Goal: Task Accomplishment & Management: Manage account settings

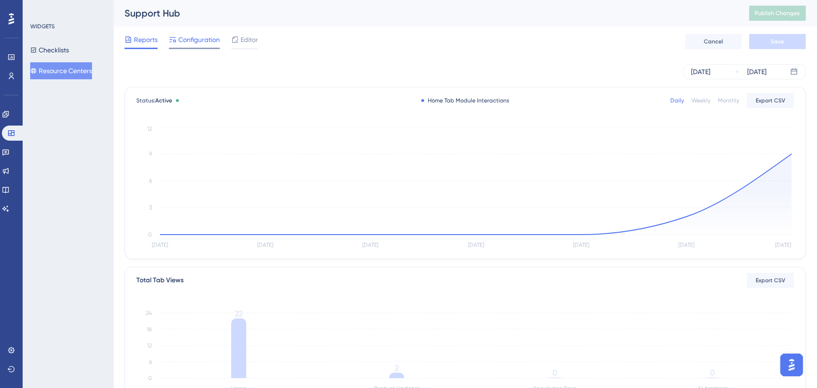
click at [205, 38] on span "Configuration" at bounding box center [198, 39] width 41 height 11
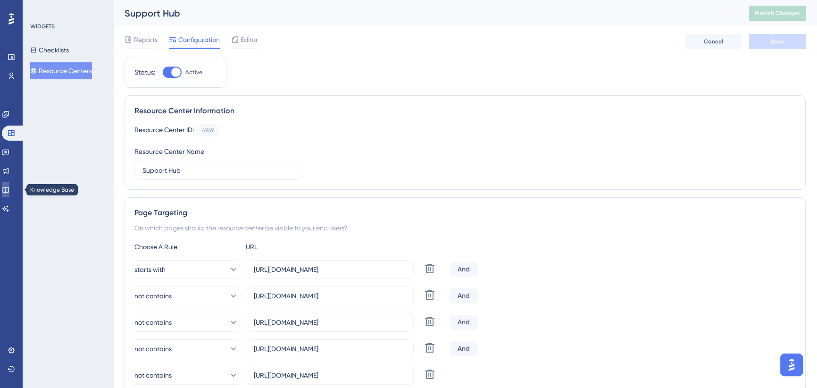
click at [9, 185] on link at bounding box center [6, 189] width 8 height 15
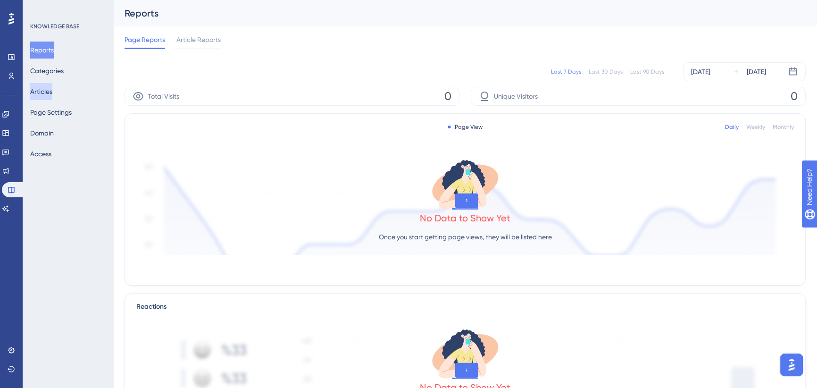
click at [52, 83] on button "Articles" at bounding box center [41, 91] width 22 height 17
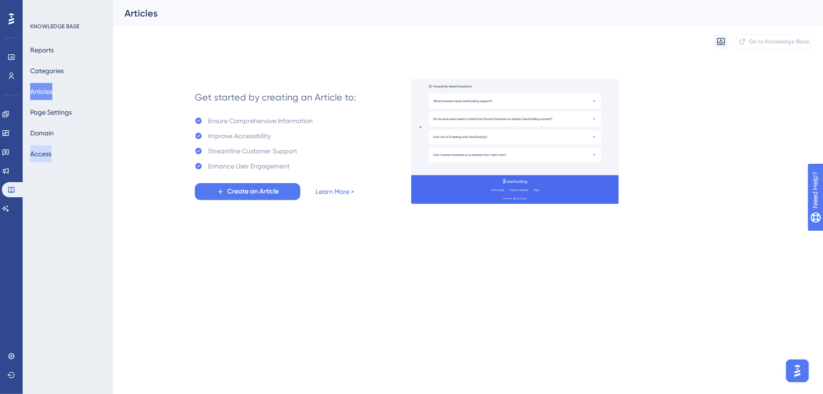
click at [51, 153] on button "Access" at bounding box center [40, 153] width 21 height 17
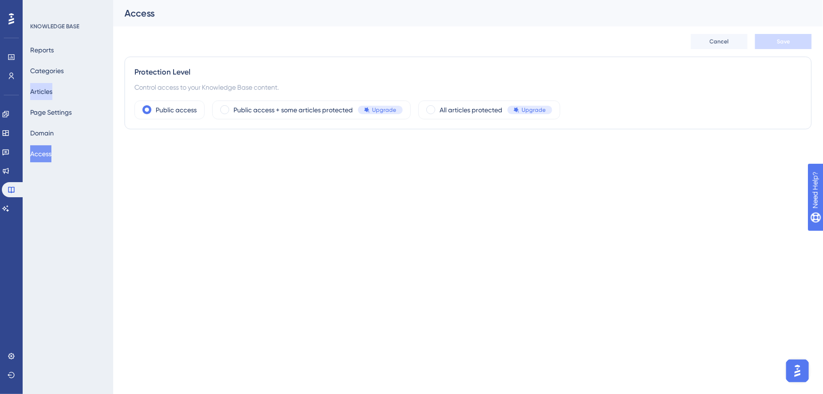
click at [45, 89] on button "Articles" at bounding box center [41, 91] width 22 height 17
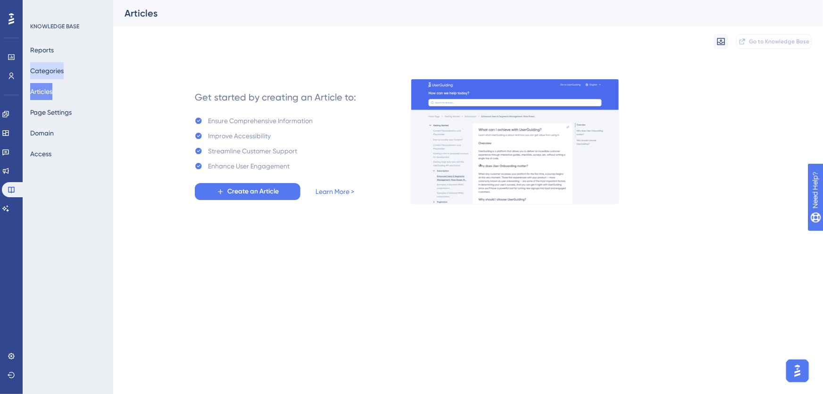
click at [48, 79] on button "Categories" at bounding box center [46, 70] width 33 height 17
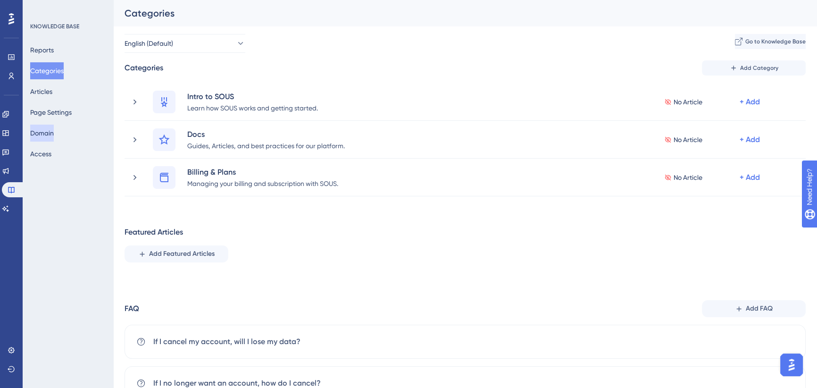
click at [50, 136] on button "Domain" at bounding box center [42, 132] width 24 height 17
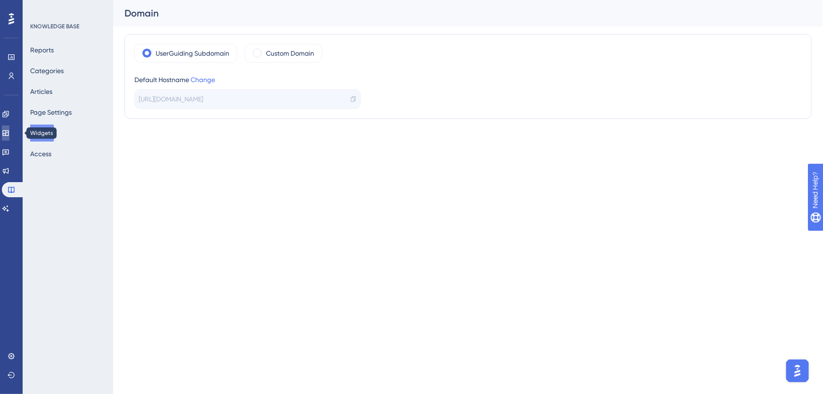
click at [9, 126] on link at bounding box center [6, 132] width 8 height 15
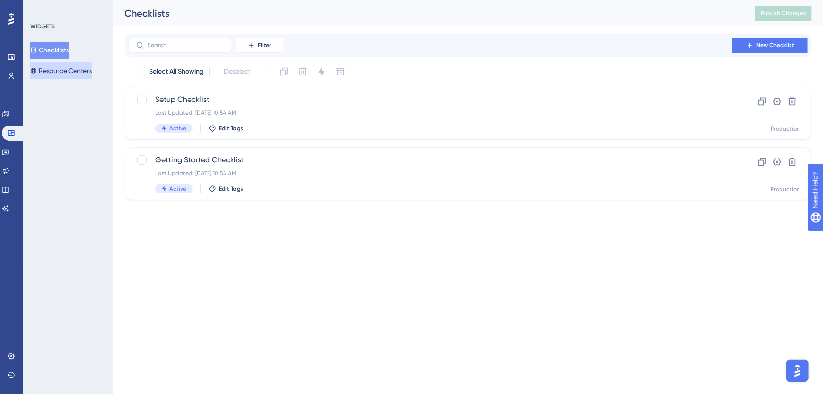
click at [64, 66] on button "Resource Centers" at bounding box center [61, 70] width 62 height 17
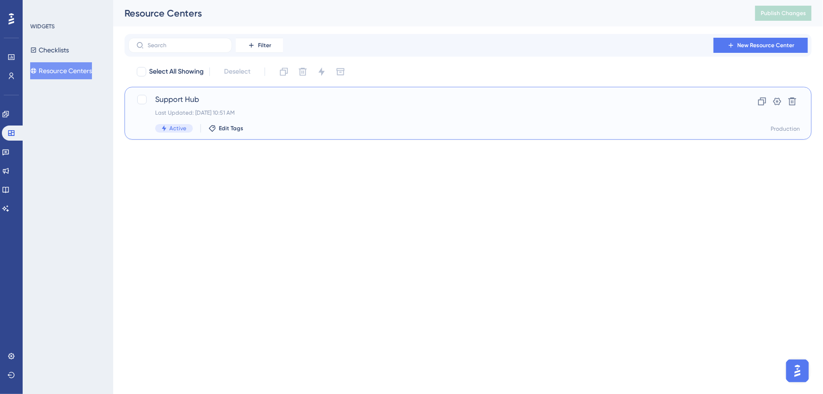
click at [293, 108] on div "Support Hub Last Updated: [DATE] 10:51 AM Active Edit Tags" at bounding box center [430, 113] width 550 height 39
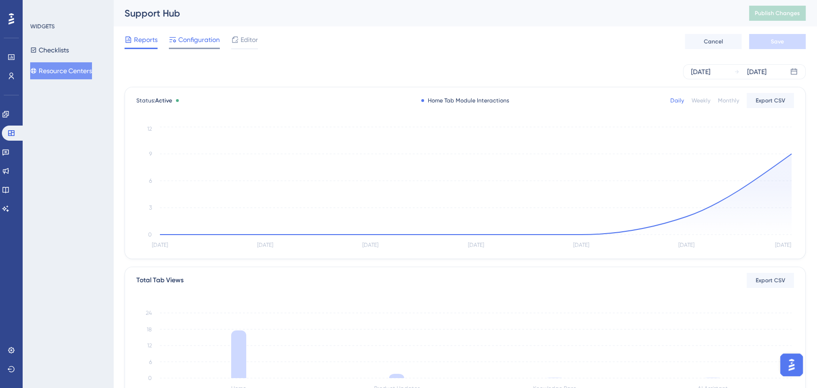
click at [197, 42] on span "Configuration" at bounding box center [198, 39] width 41 height 11
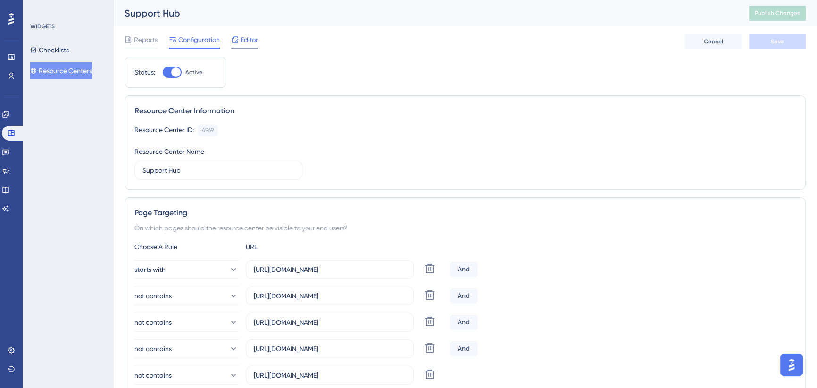
click at [245, 40] on span "Editor" at bounding box center [248, 39] width 17 height 11
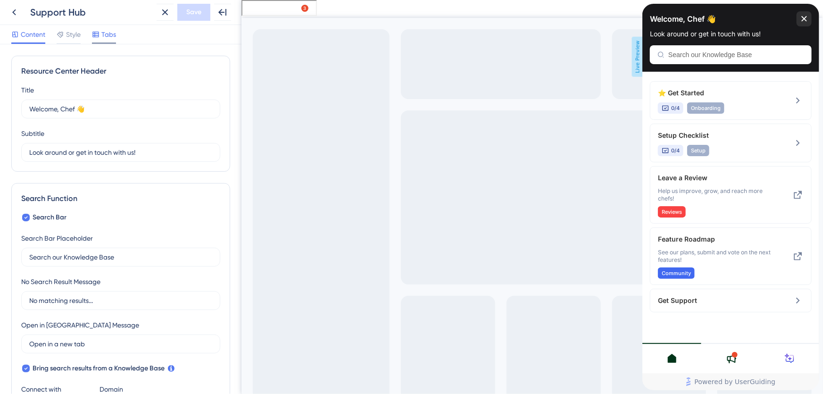
click at [94, 33] on icon at bounding box center [96, 35] width 8 height 8
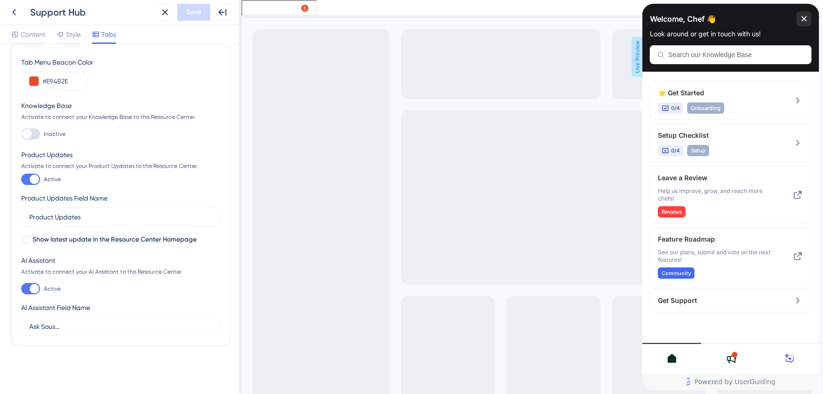
click at [33, 133] on div at bounding box center [30, 133] width 19 height 11
click at [21, 134] on input "Inactive" at bounding box center [21, 134] width 0 height 0
checkbox input "false"
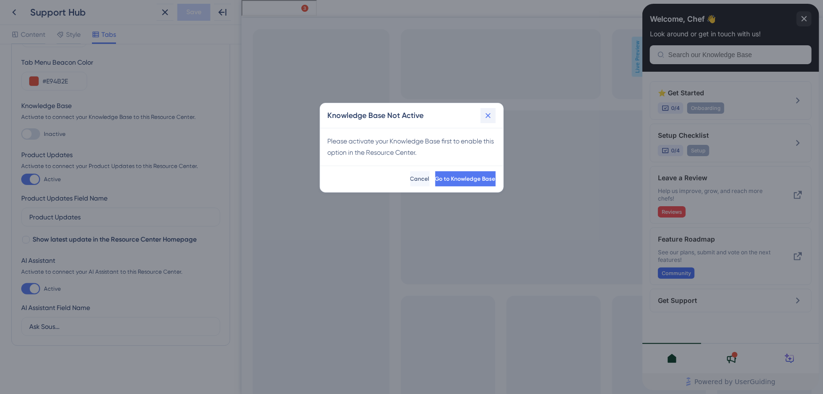
click at [490, 114] on icon at bounding box center [487, 115] width 9 height 9
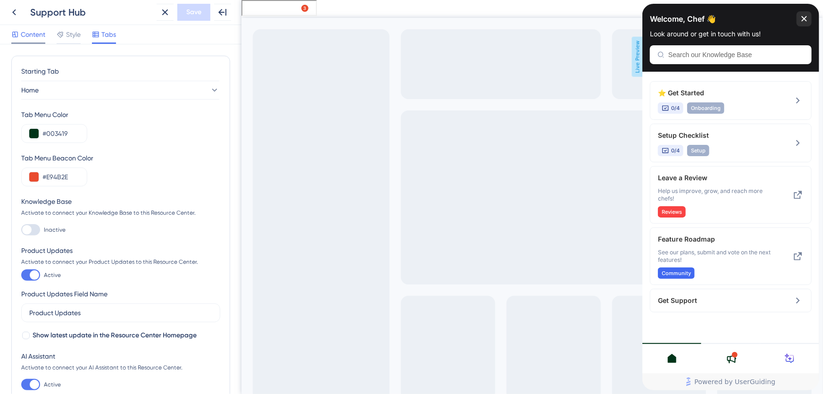
click at [33, 34] on span "Content" at bounding box center [33, 34] width 25 height 11
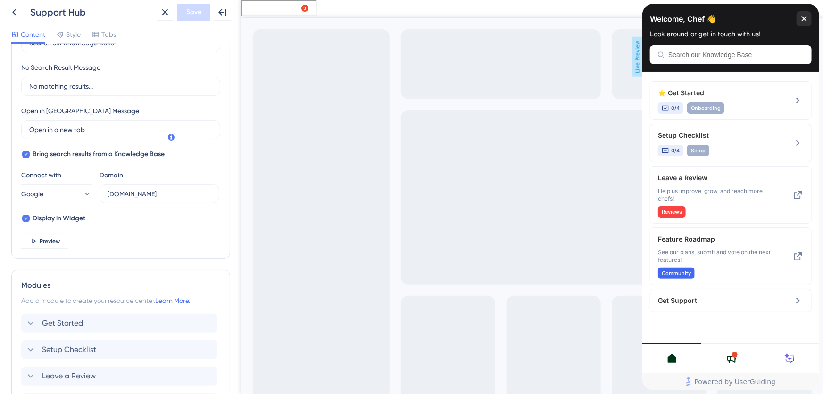
scroll to position [257, 0]
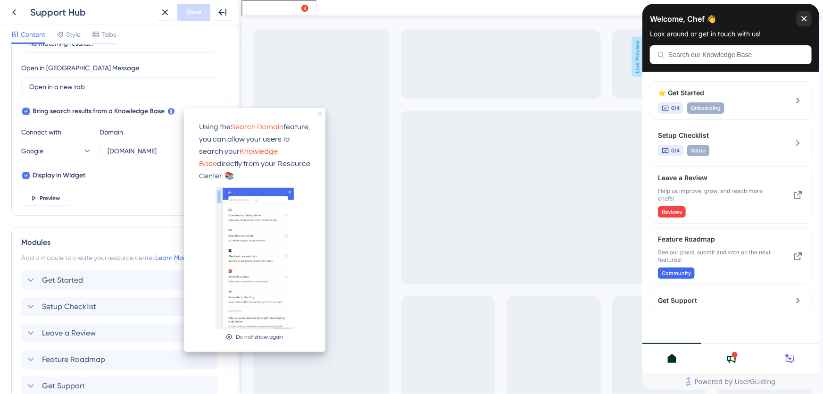
click at [319, 113] on icon "close tooltip" at bounding box center [320, 114] width 4 height 4
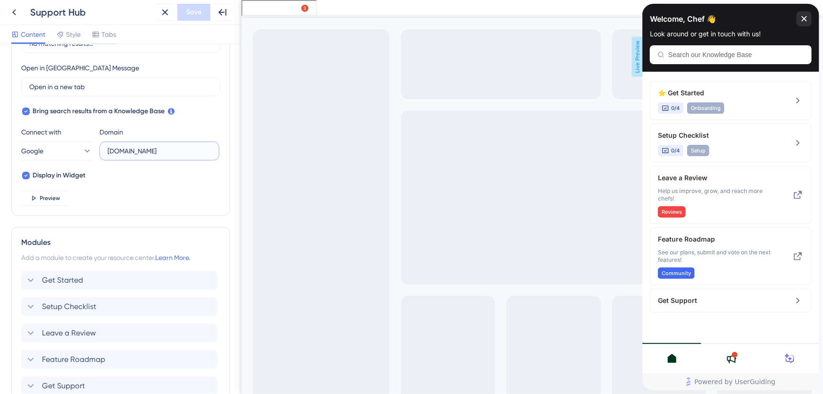
click at [141, 147] on input "[DOMAIN_NAME]" at bounding box center [160, 151] width 104 height 10
click at [69, 147] on button "Google" at bounding box center [56, 150] width 71 height 19
click at [98, 184] on div "Search Bar Search Bar Placeholder Search our Knowledge Base No Search Result Me…" at bounding box center [120, 80] width 199 height 251
click at [167, 149] on input "[DOMAIN_NAME]" at bounding box center [160, 151] width 104 height 10
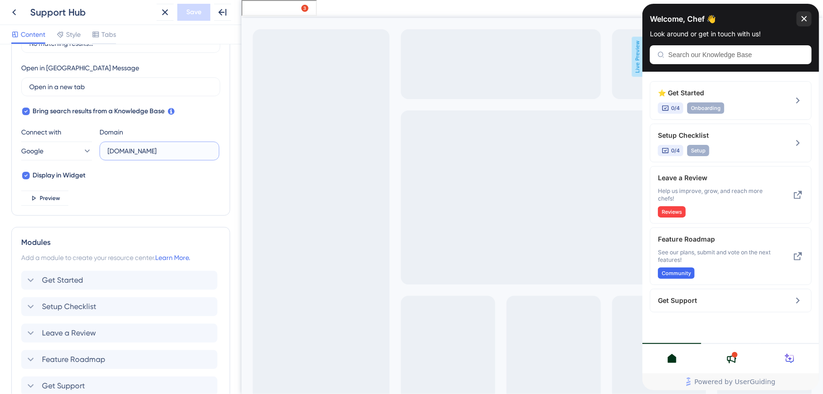
click at [167, 149] on input "[DOMAIN_NAME]" at bounding box center [160, 151] width 104 height 10
paste input "[URL][DOMAIN_NAME]"
type input "[URL][DOMAIN_NAME]"
click at [689, 55] on div "Welcome, Chef 👋 Look around or get in touch with us!" at bounding box center [730, 38] width 177 height 68
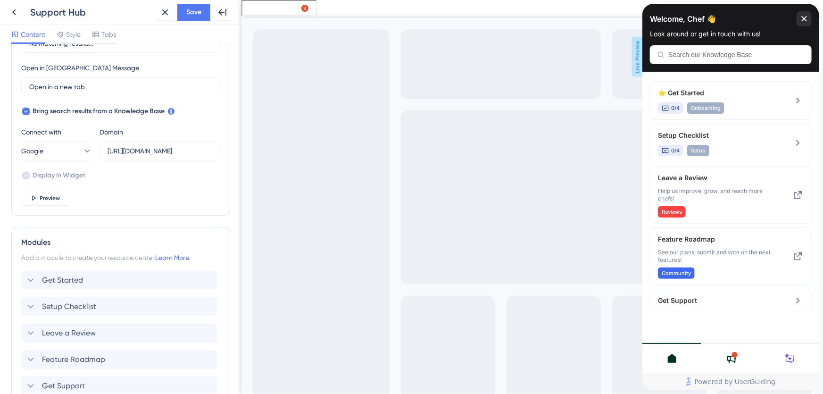
scroll to position [0, 0]
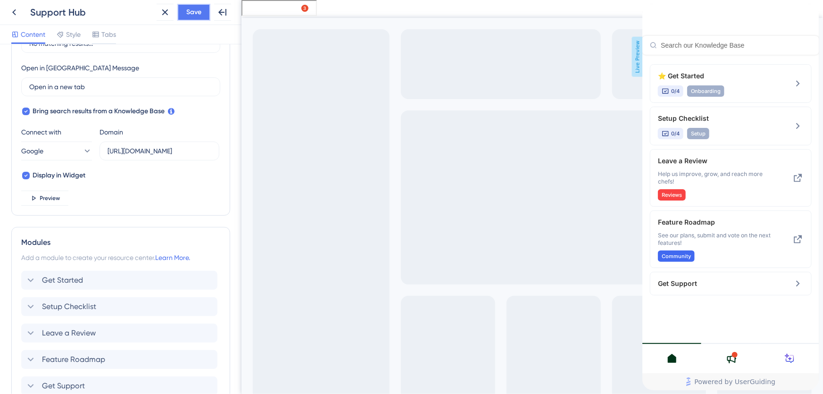
click at [195, 9] on span "Save" at bounding box center [193, 12] width 15 height 11
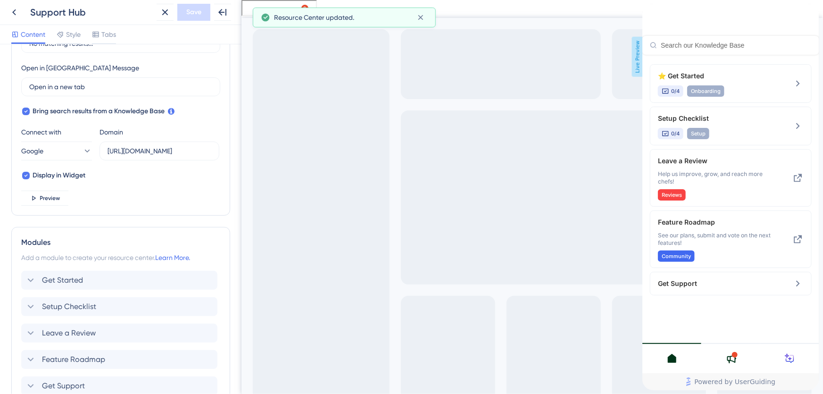
click at [688, 44] on input "Resource Center Header" at bounding box center [735, 45] width 151 height 8
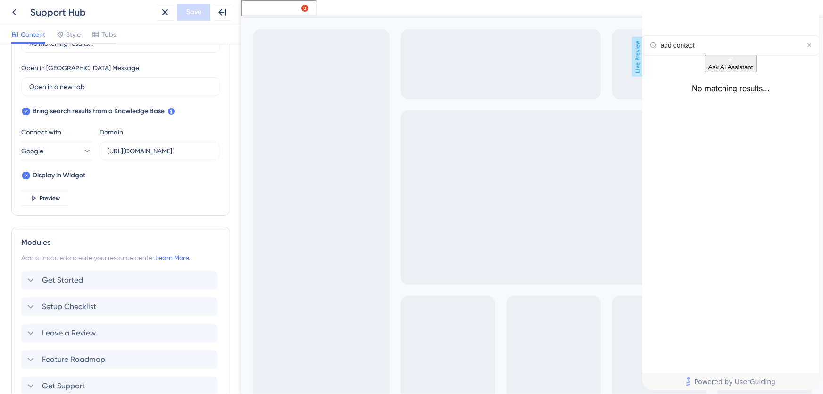
type input "add contact"
click at [807, 43] on icon "Resource Center Header" at bounding box center [809, 45] width 4 height 4
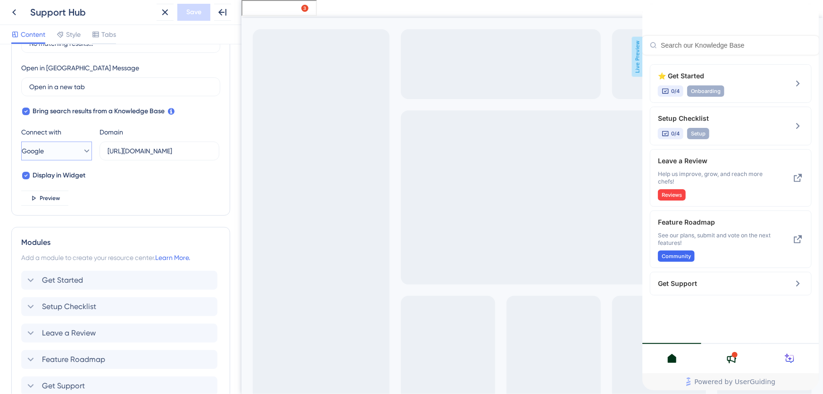
click at [83, 149] on icon at bounding box center [86, 150] width 9 height 9
click at [64, 196] on button "Google Google" at bounding box center [56, 198] width 58 height 19
click at [131, 149] on input "text" at bounding box center [160, 151] width 104 height 10
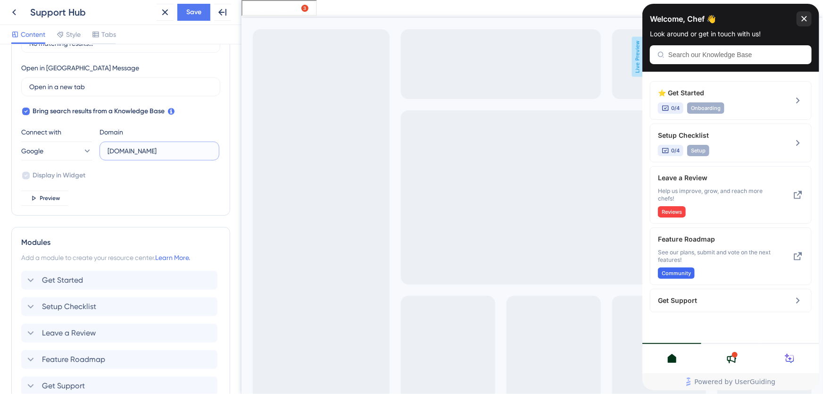
type input "[DOMAIN_NAME]"
click at [132, 193] on div "Search Bar Search Bar Placeholder Search our Knowledge Base No Search Result Me…" at bounding box center [120, 80] width 199 height 251
click at [194, 12] on span "Save" at bounding box center [193, 12] width 15 height 11
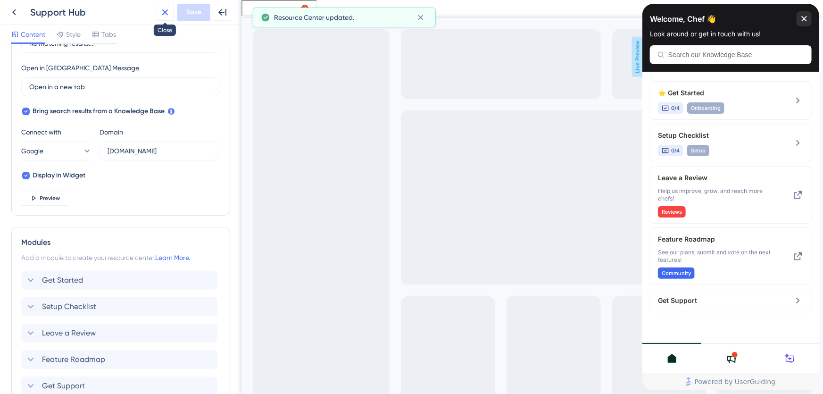
click at [160, 9] on icon at bounding box center [164, 12] width 11 height 11
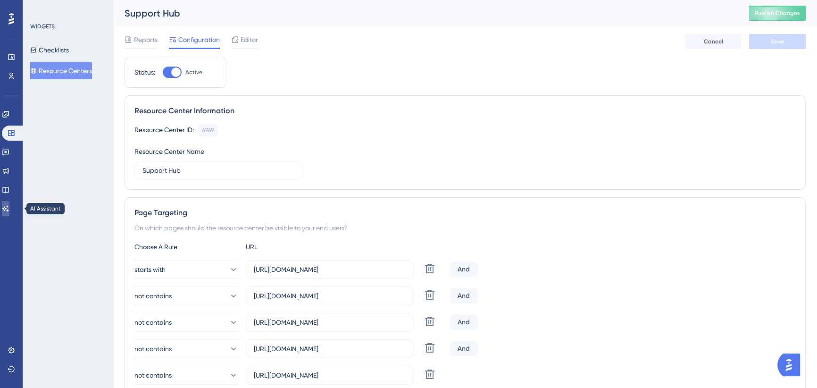
click at [9, 207] on icon at bounding box center [6, 209] width 8 height 8
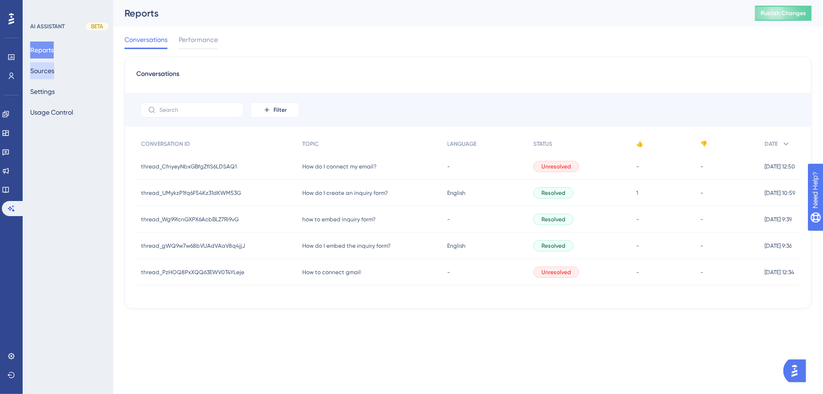
click at [54, 73] on button "Sources" at bounding box center [42, 70] width 24 height 17
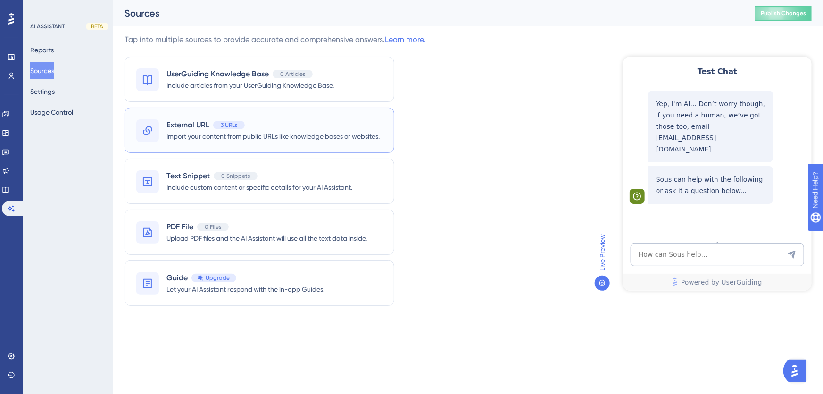
click at [274, 124] on div "External URL 3 URLs" at bounding box center [272, 124] width 213 height 11
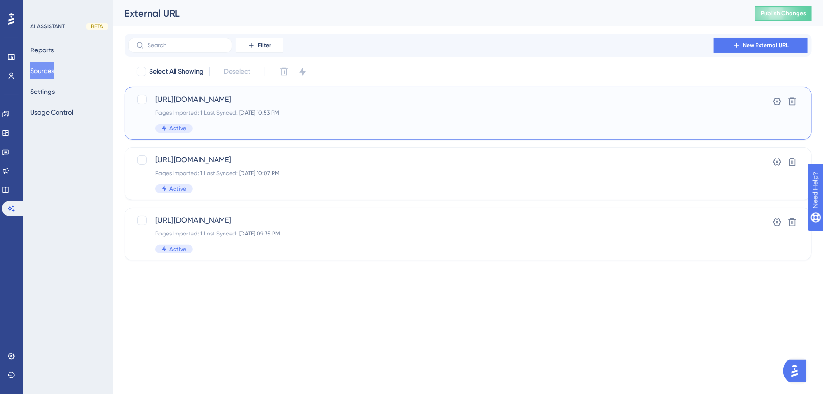
click at [304, 107] on div "[URL][DOMAIN_NAME] Pages Imported: 1 Last Synced: [DATE] 10:53 PM Active" at bounding box center [430, 113] width 550 height 39
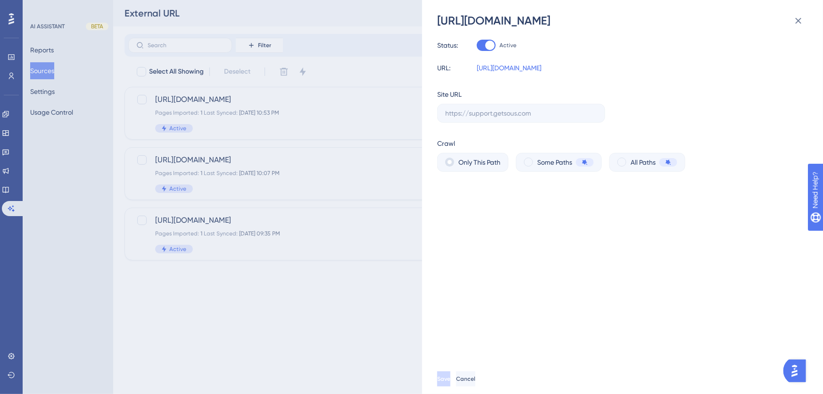
click at [471, 160] on label "Only This Path" at bounding box center [479, 162] width 42 height 11
click at [798, 17] on icon at bounding box center [798, 20] width 11 height 11
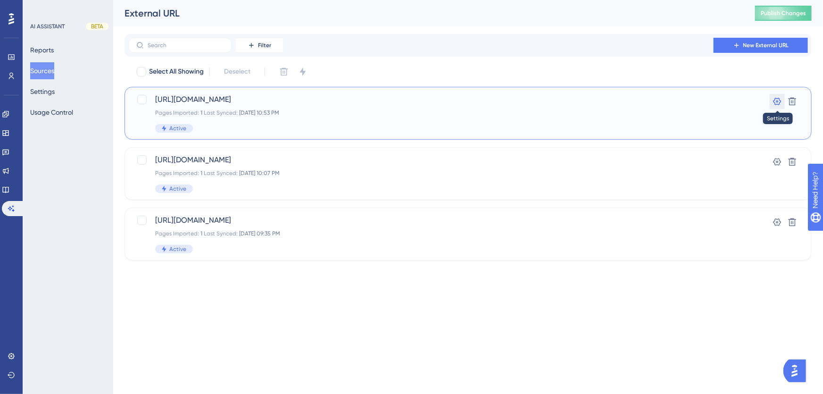
drag, startPoint x: 774, startPoint y: 99, endPoint x: 767, endPoint y: 100, distance: 7.1
click at [773, 99] on icon at bounding box center [776, 101] width 9 height 9
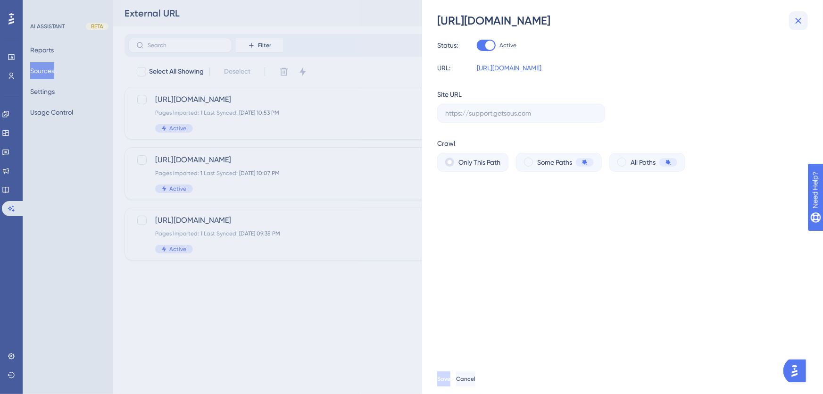
click at [797, 21] on icon at bounding box center [799, 21] width 6 height 6
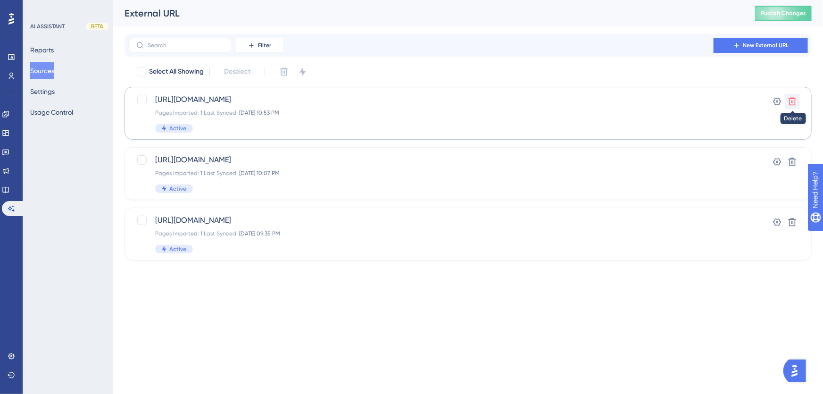
click at [793, 103] on icon at bounding box center [792, 102] width 8 height 8
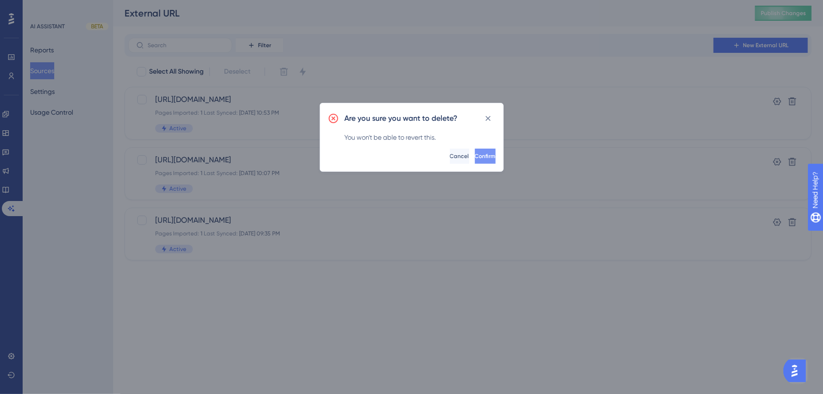
click at [489, 155] on button "Confirm" at bounding box center [485, 156] width 21 height 15
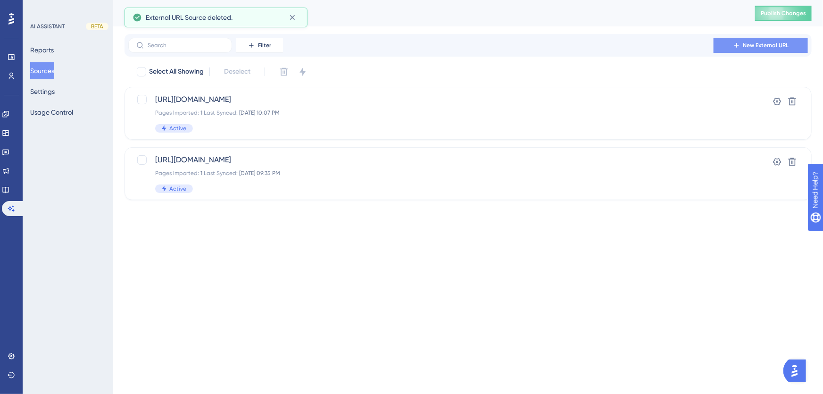
click at [757, 46] on span "New External URL" at bounding box center [766, 45] width 46 height 8
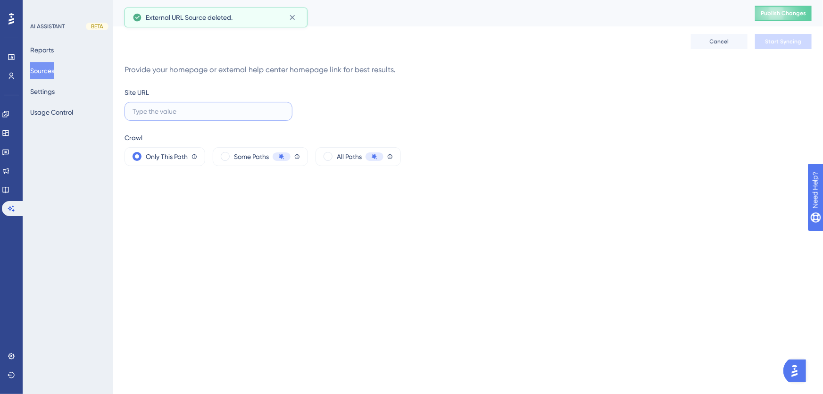
click at [230, 108] on input "text" at bounding box center [209, 111] width 152 height 10
paste input "[URL][DOMAIN_NAME]"
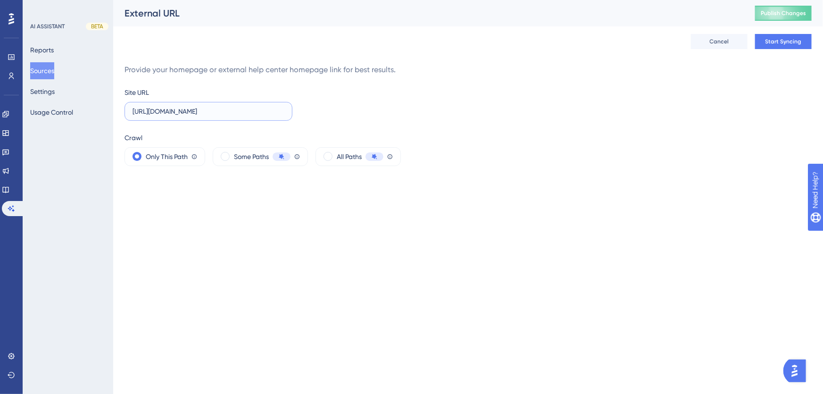
click at [256, 108] on input "[URL][DOMAIN_NAME]" at bounding box center [209, 111] width 152 height 10
paste input "text"
type input "[URL][DOMAIN_NAME]"
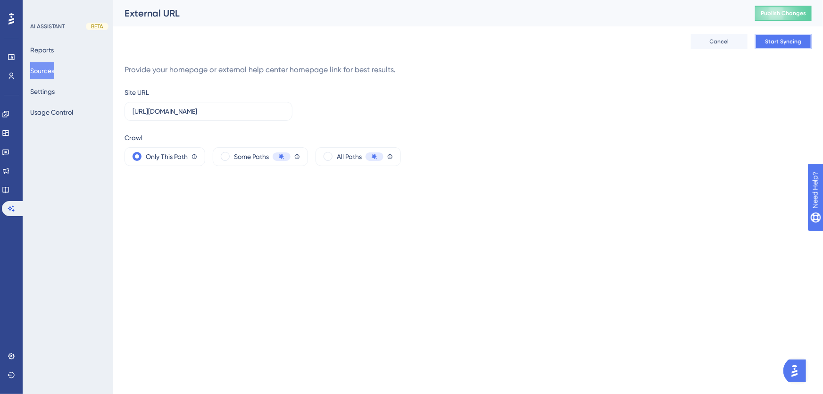
click at [773, 44] on span "Start Syncing" at bounding box center [783, 42] width 36 height 8
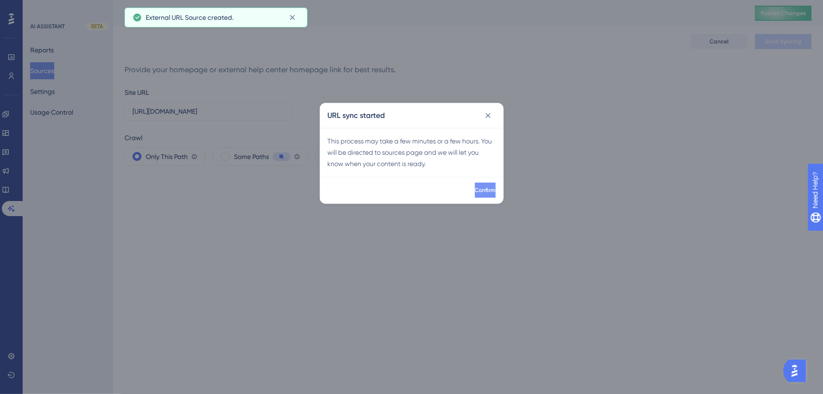
click at [476, 190] on span "Confirm" at bounding box center [485, 190] width 21 height 8
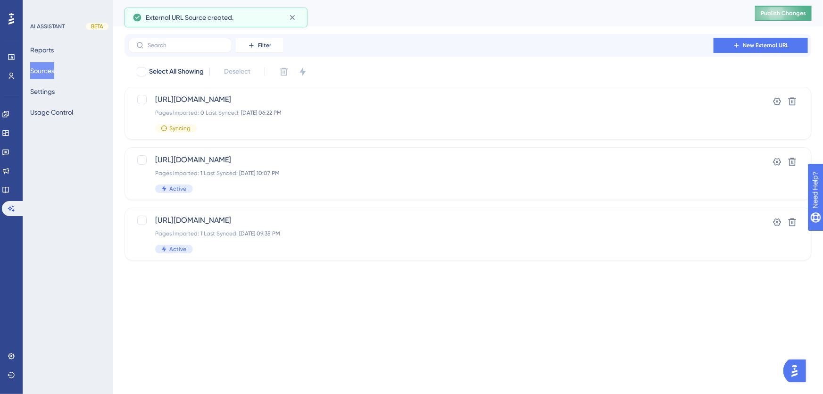
click at [781, 14] on span "Publish Changes" at bounding box center [783, 13] width 45 height 8
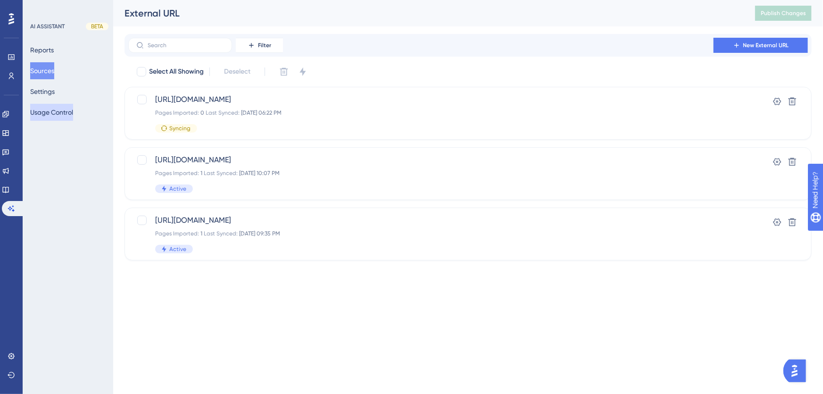
click at [56, 111] on button "Usage Control" at bounding box center [51, 112] width 43 height 17
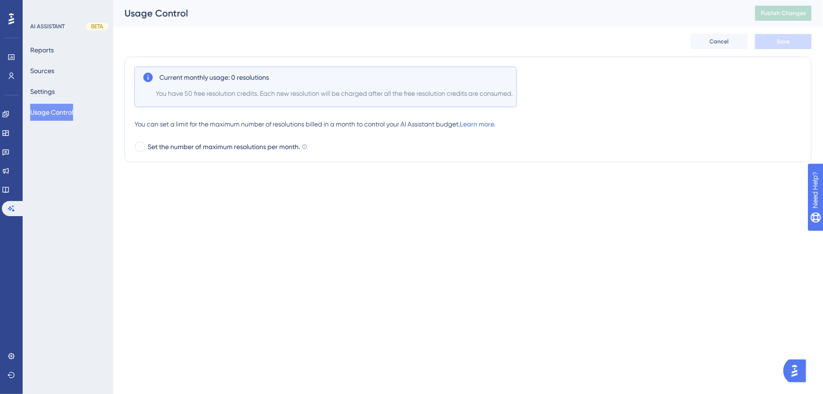
click at [132, 151] on div "Current monthly usage: 0 resolutions You have 50 free resolution credits. Each …" at bounding box center [467, 110] width 687 height 106
click at [140, 147] on div at bounding box center [139, 146] width 9 height 9
checkbox input "true"
click at [166, 165] on input "100" at bounding box center [164, 168] width 14 height 8
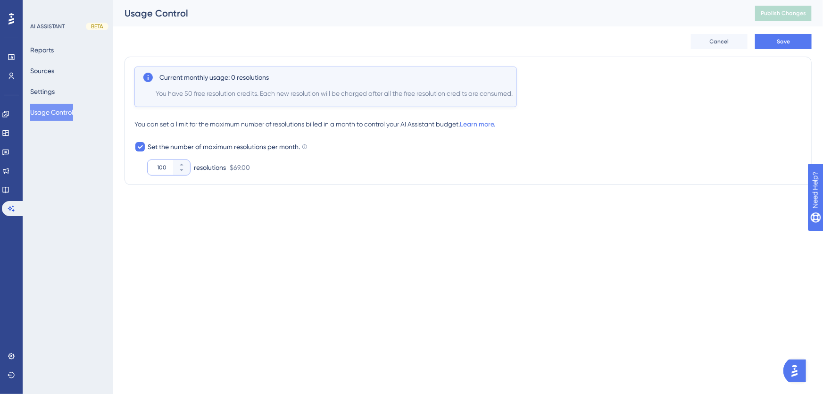
click at [166, 165] on input "100" at bounding box center [164, 168] width 14 height 8
click at [165, 168] on input "50" at bounding box center [164, 168] width 14 height 8
click at [163, 167] on input "50" at bounding box center [164, 168] width 14 height 8
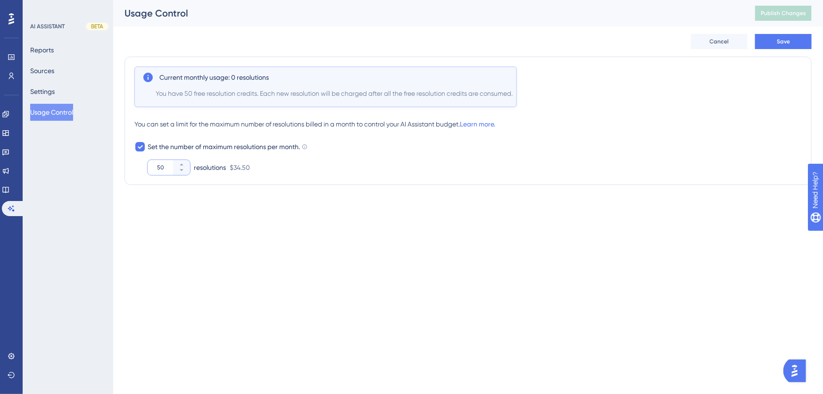
click at [161, 167] on input "50" at bounding box center [164, 168] width 14 height 8
click at [701, 208] on html "Performance Users Engagement Widgets Feedback Product Updates Knowledge Base AI…" at bounding box center [411, 111] width 823 height 223
click at [161, 167] on input "010" at bounding box center [164, 168] width 14 height 8
type input "10"
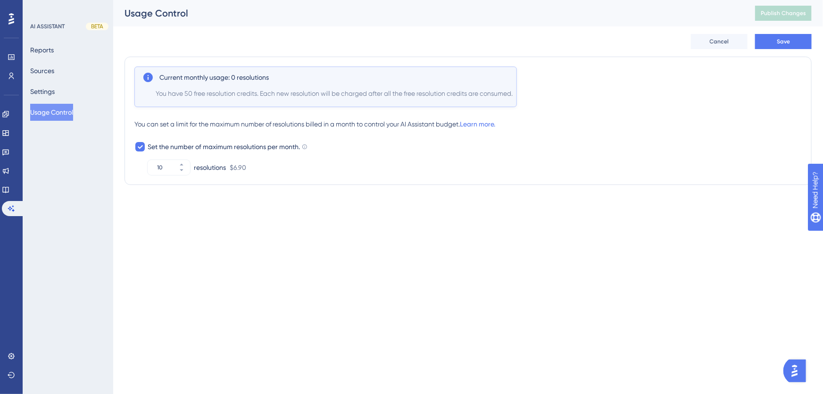
click at [216, 205] on div "Performance Users Engagement Widgets Feedback Product Updates Knowledge Base AI…" at bounding box center [468, 103] width 710 height 207
click at [776, 41] on button "Save" at bounding box center [783, 41] width 57 height 15
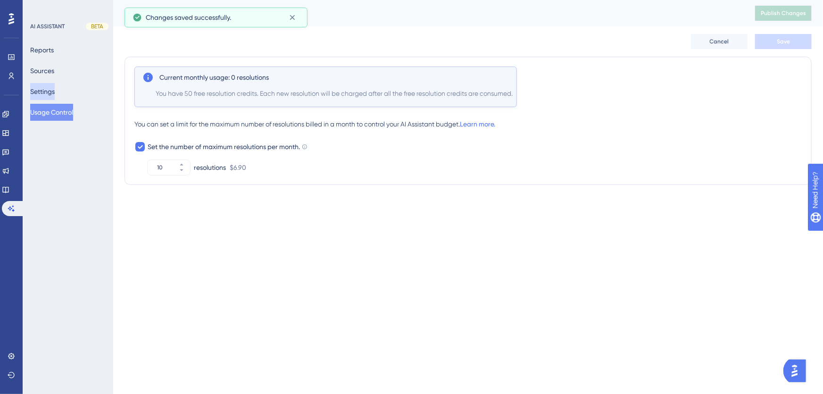
click at [48, 88] on button "Settings" at bounding box center [42, 91] width 25 height 17
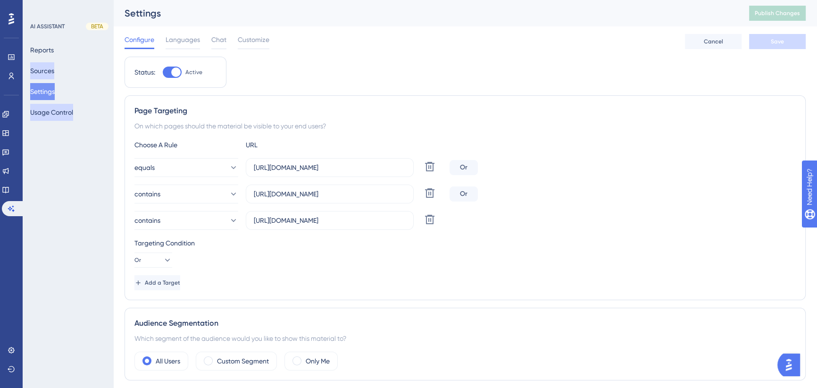
click at [58, 115] on button "Usage Control" at bounding box center [51, 112] width 43 height 17
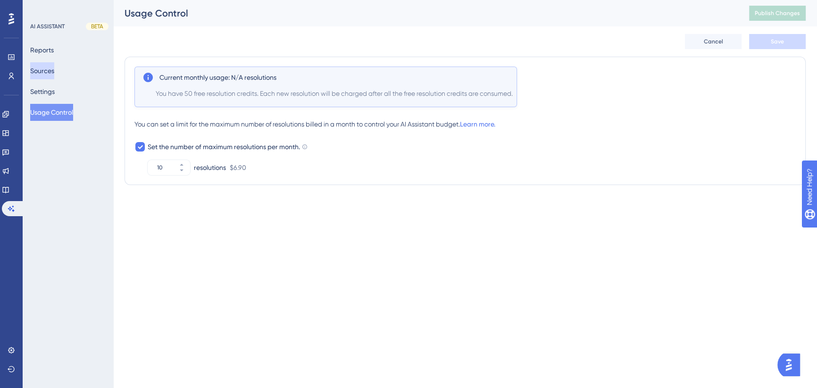
click at [45, 68] on button "Sources" at bounding box center [42, 70] width 24 height 17
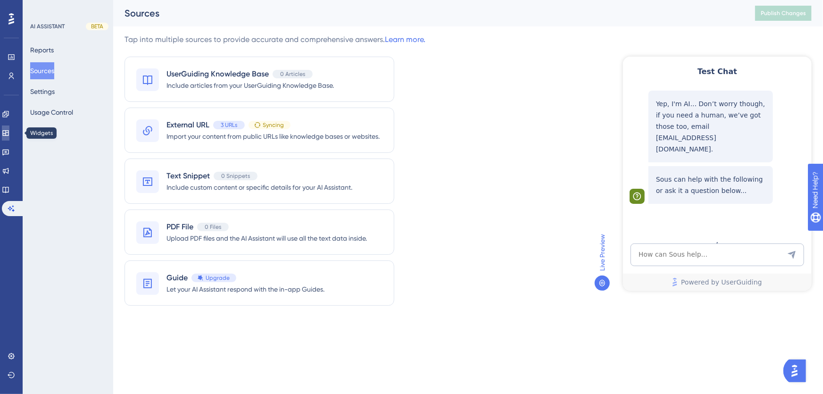
click at [8, 133] on icon at bounding box center [5, 133] width 6 height 6
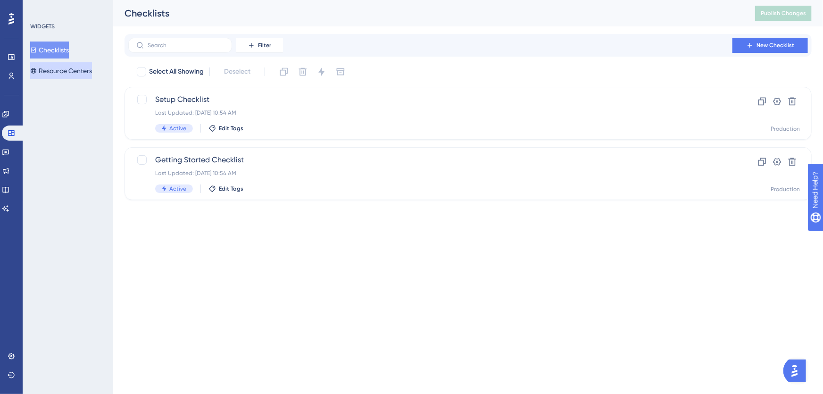
click at [83, 68] on button "Resource Centers" at bounding box center [61, 70] width 62 height 17
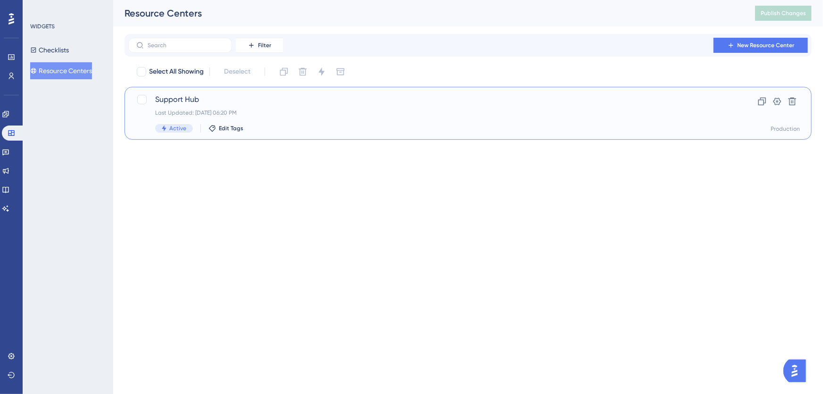
click at [253, 99] on span "Support Hub" at bounding box center [430, 99] width 550 height 11
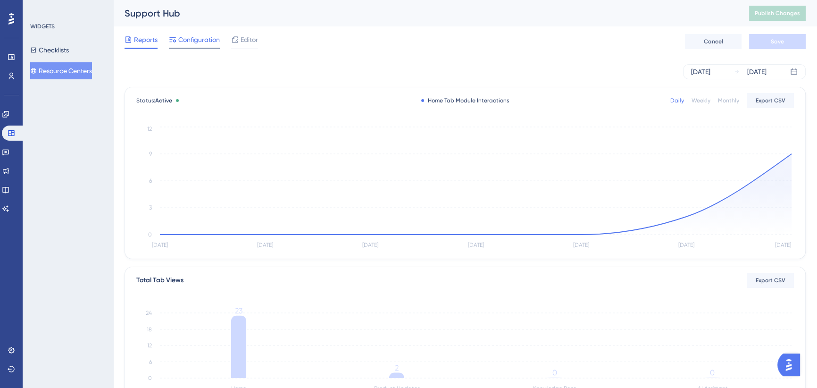
click at [191, 42] on span "Configuration" at bounding box center [198, 39] width 41 height 11
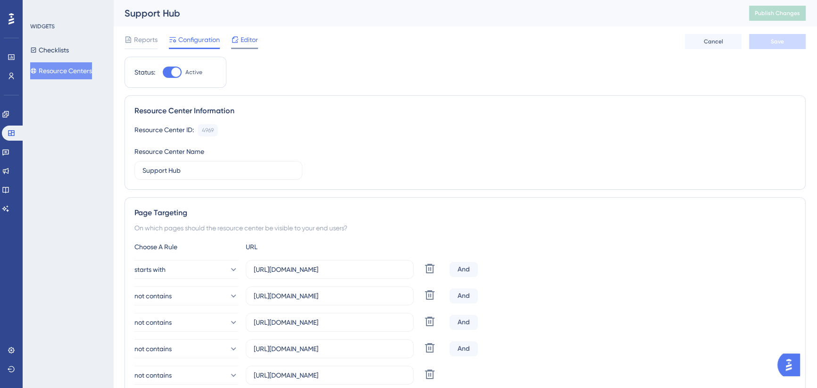
click at [248, 39] on span "Editor" at bounding box center [248, 39] width 17 height 11
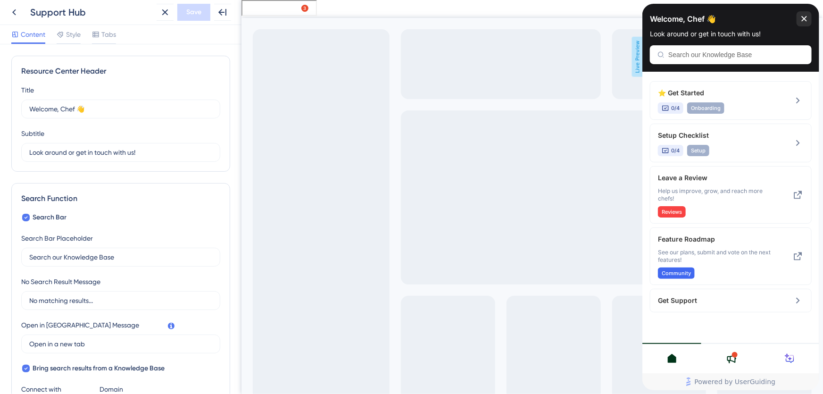
scroll to position [42, 0]
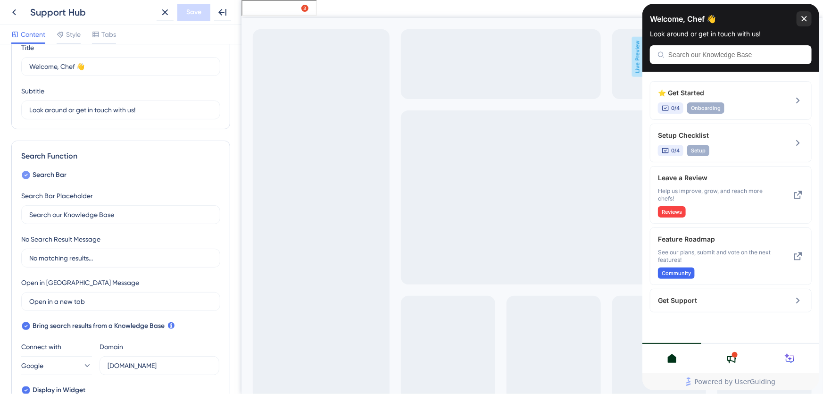
click at [29, 173] on div at bounding box center [26, 175] width 8 height 8
checkbox input "false"
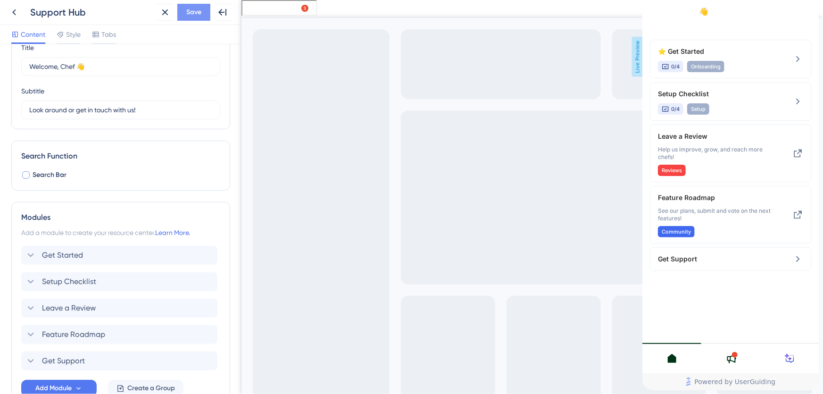
click at [196, 18] on button "Save" at bounding box center [193, 12] width 33 height 17
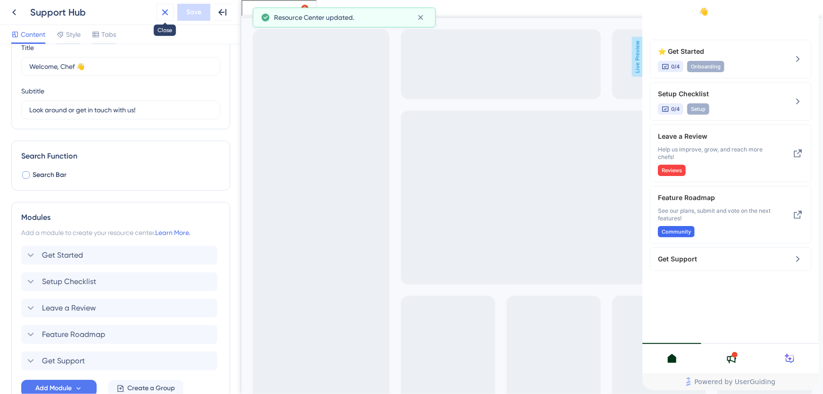
click at [167, 15] on icon at bounding box center [164, 12] width 11 height 11
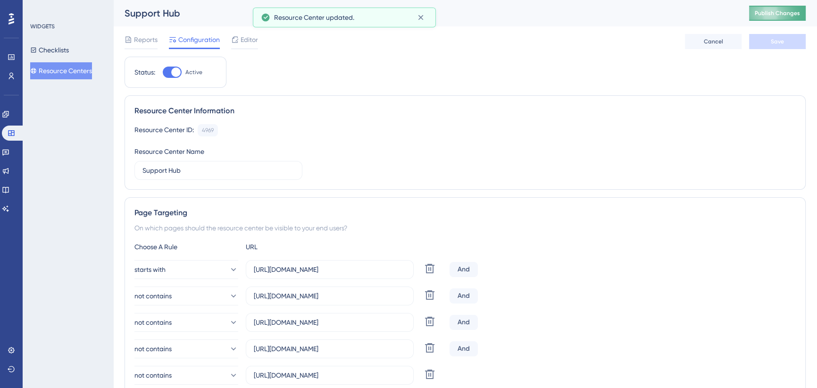
click at [765, 12] on span "Publish Changes" at bounding box center [776, 13] width 45 height 8
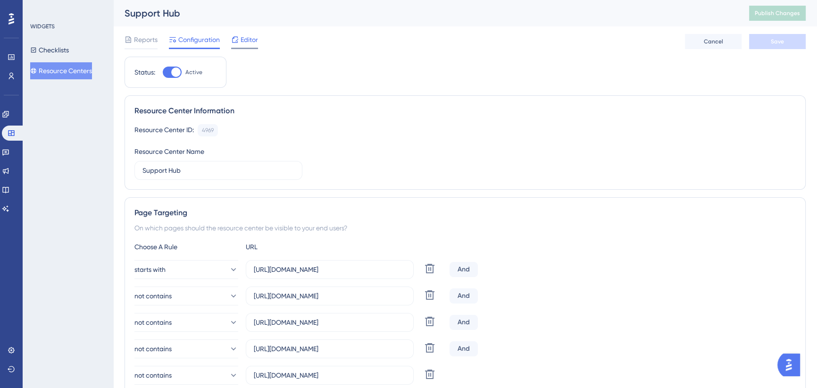
click at [242, 39] on span "Editor" at bounding box center [248, 39] width 17 height 11
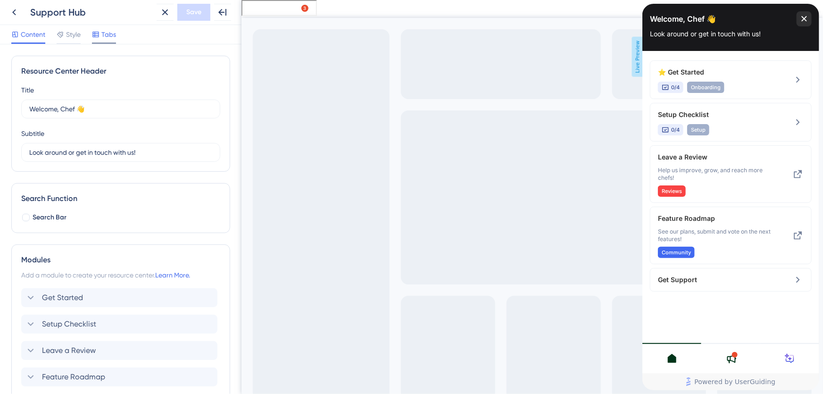
click at [103, 36] on span "Tabs" at bounding box center [108, 34] width 15 height 11
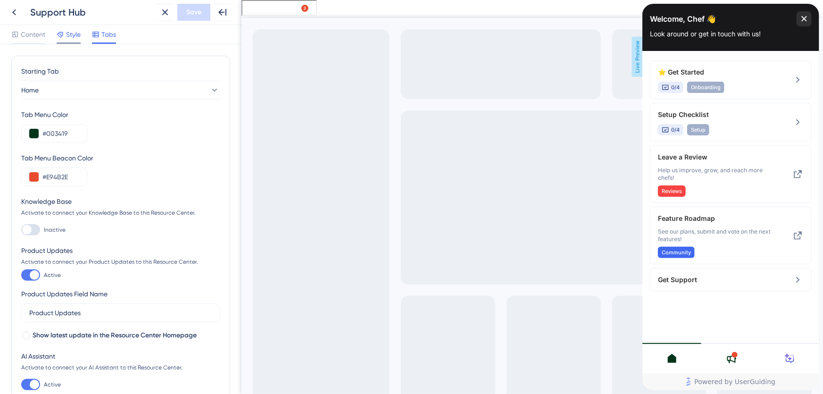
click at [67, 34] on span "Style" at bounding box center [73, 34] width 15 height 11
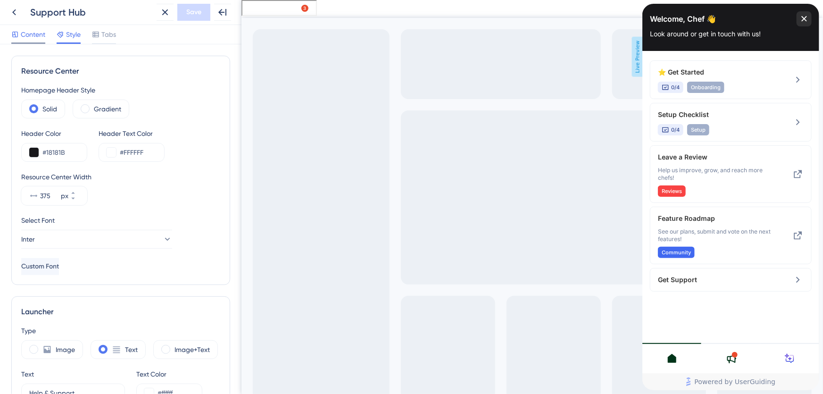
click at [24, 35] on span "Content" at bounding box center [33, 34] width 25 height 11
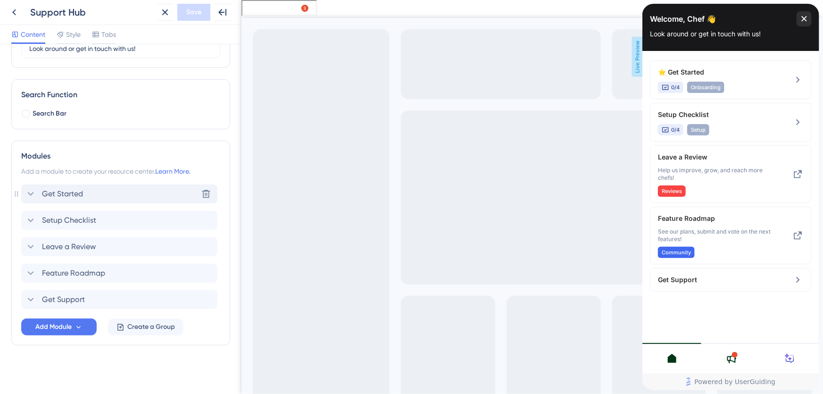
click at [32, 192] on icon at bounding box center [30, 193] width 11 height 11
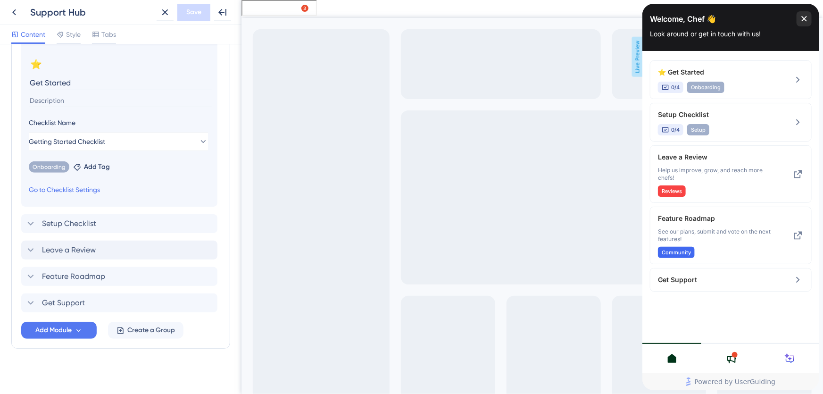
scroll to position [265, 0]
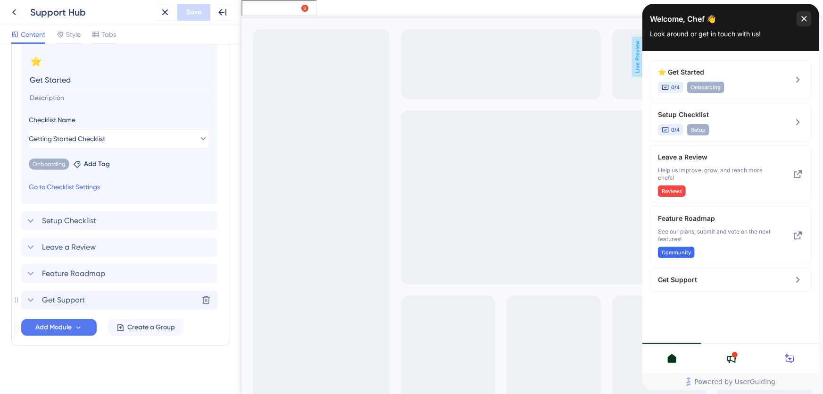
click at [29, 297] on icon at bounding box center [30, 299] width 11 height 11
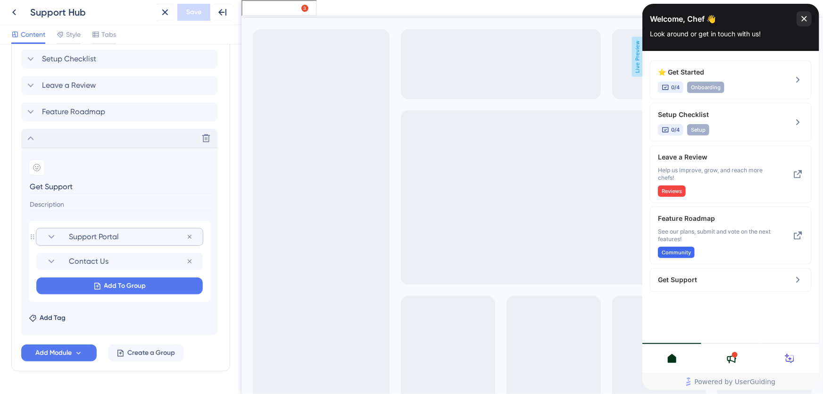
click at [55, 237] on icon at bounding box center [51, 236] width 11 height 11
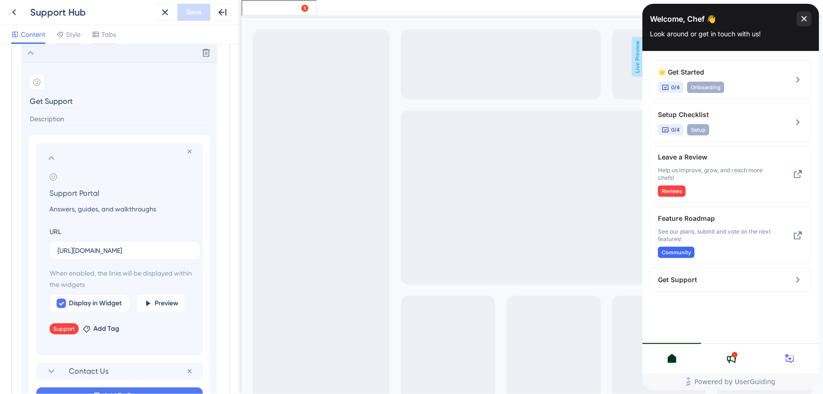
scroll to position [351, 0]
click at [146, 245] on input "[URL][DOMAIN_NAME]" at bounding box center [125, 250] width 135 height 10
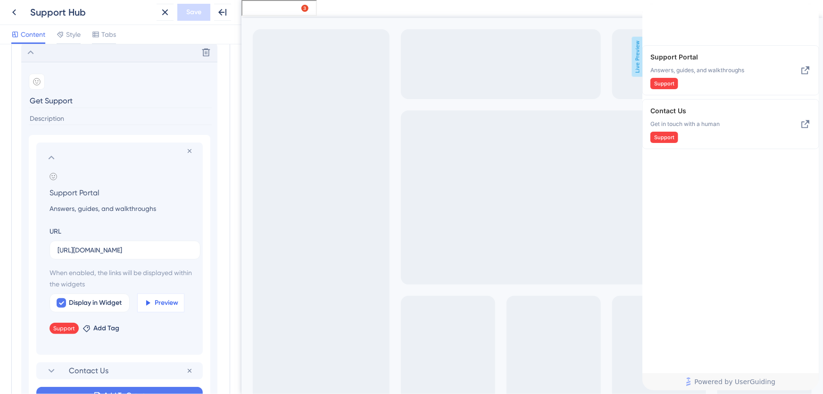
click at [164, 301] on span "Preview" at bounding box center [167, 302] width 24 height 11
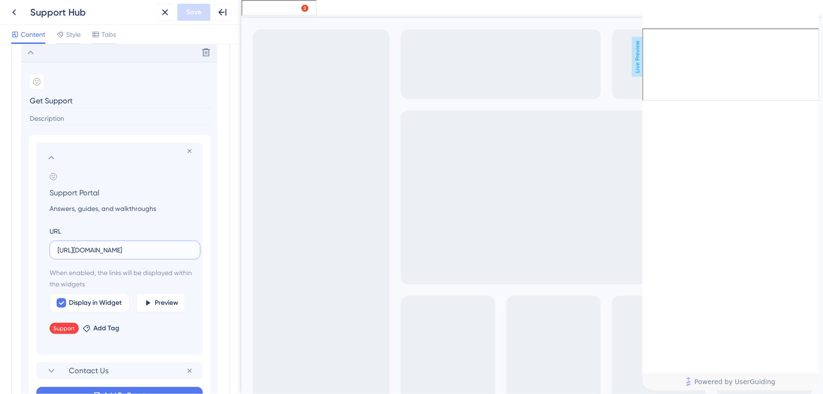
click at [105, 246] on input "[URL][DOMAIN_NAME]" at bounding box center [125, 250] width 135 height 10
click at [85, 250] on input "[URL][DOMAIN_NAME]" at bounding box center [125, 250] width 135 height 10
drag, startPoint x: 147, startPoint y: 248, endPoint x: 158, endPoint y: 248, distance: 10.9
click at [147, 248] on input "[URL][DOMAIN_NAME]" at bounding box center [125, 250] width 135 height 10
click at [160, 248] on input "[URL][DOMAIN_NAME]" at bounding box center [125, 250] width 135 height 10
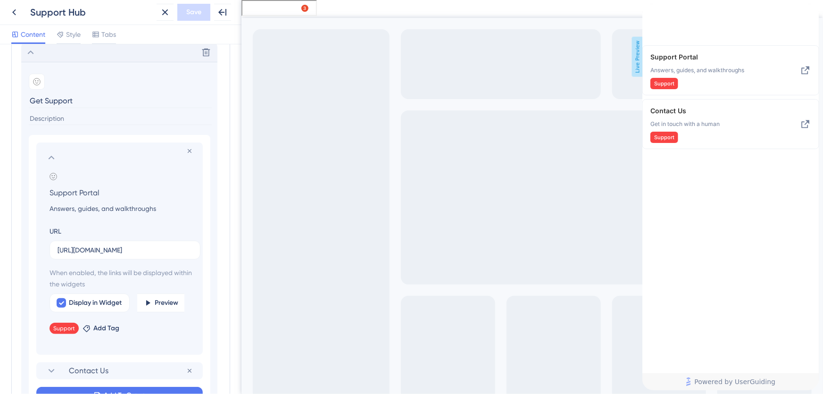
scroll to position [486, 0]
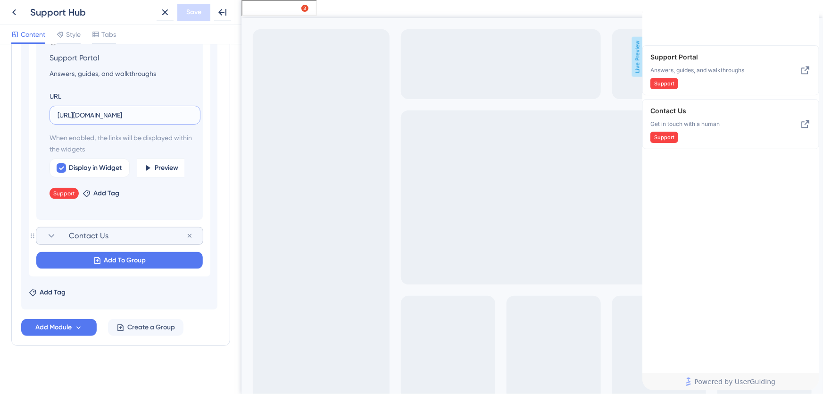
click at [50, 232] on icon at bounding box center [51, 235] width 11 height 11
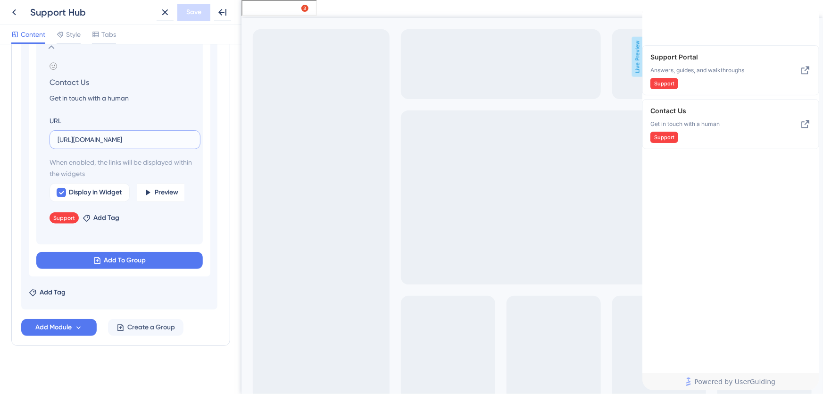
click at [138, 139] on input "[URL][DOMAIN_NAME]" at bounding box center [125, 139] width 135 height 10
click at [161, 194] on span "Preview" at bounding box center [167, 192] width 24 height 11
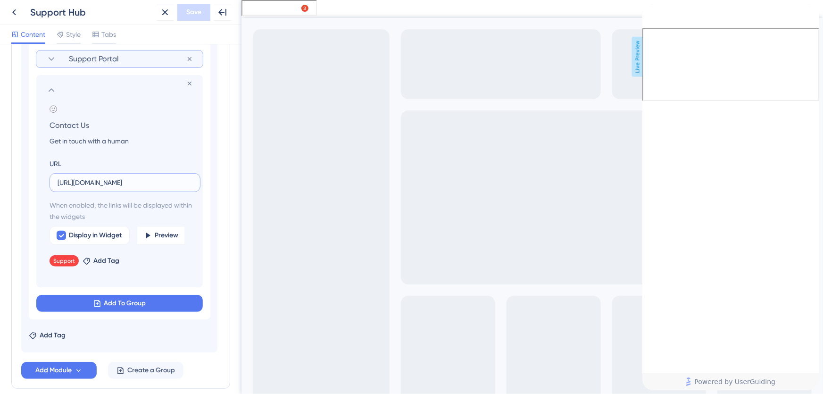
click at [126, 181] on input "[URL][DOMAIN_NAME]" at bounding box center [125, 182] width 135 height 10
click at [127, 181] on input "[URL][DOMAIN_NAME]" at bounding box center [125, 182] width 135 height 10
click at [79, 183] on input "[URL][DOMAIN_NAME]" at bounding box center [125, 182] width 135 height 10
drag, startPoint x: 81, startPoint y: 179, endPoint x: 19, endPoint y: 179, distance: 62.2
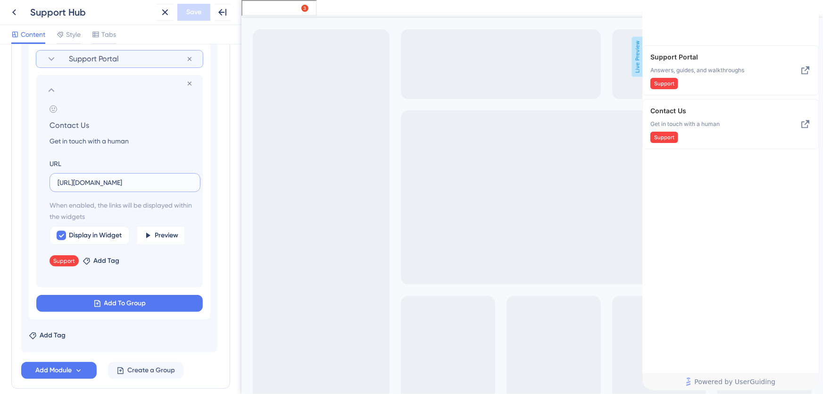
click at [19, 179] on div "Modules Add a module to create your resource center. Learn More. Get Started Se…" at bounding box center [120, 94] width 219 height 587
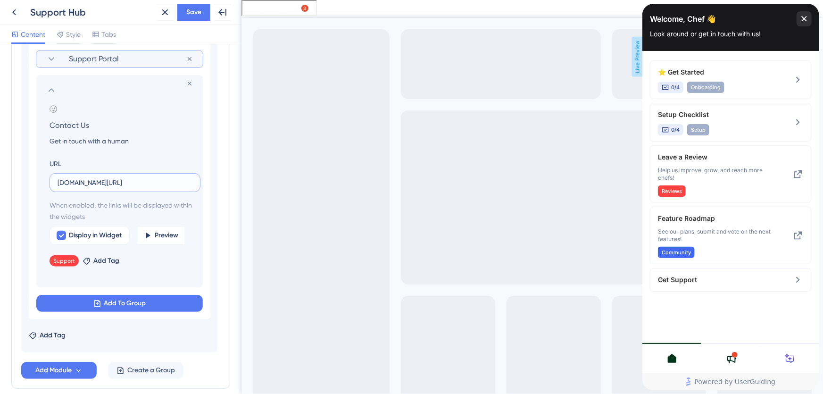
click at [68, 181] on input "[DOMAIN_NAME][URL]" at bounding box center [125, 182] width 135 height 10
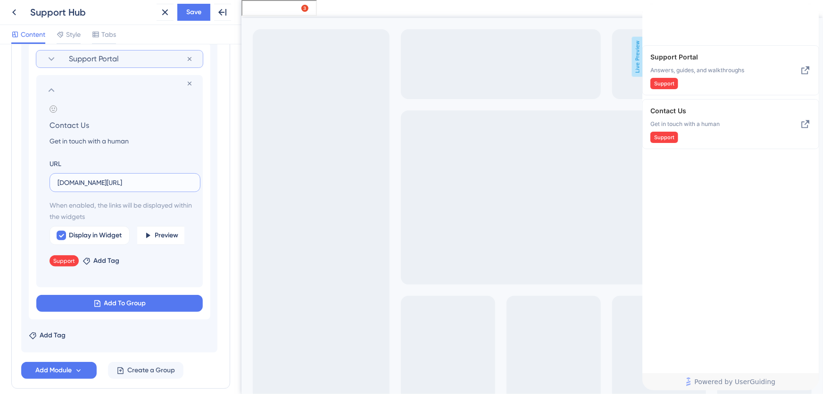
drag, startPoint x: 84, startPoint y: 182, endPoint x: 0, endPoint y: 184, distance: 84.4
click at [0, 184] on div "Resource Center Header Title Welcome, Chef 👋 12 Welcome, Chef 👋 Subtitle Look a…" at bounding box center [120, 218] width 241 height 349
click at [58, 182] on input "[DOMAIN_NAME][URL]" at bounding box center [125, 182] width 135 height 10
type input "[URL][DOMAIN_NAME]"
click at [51, 55] on icon at bounding box center [51, 58] width 11 height 11
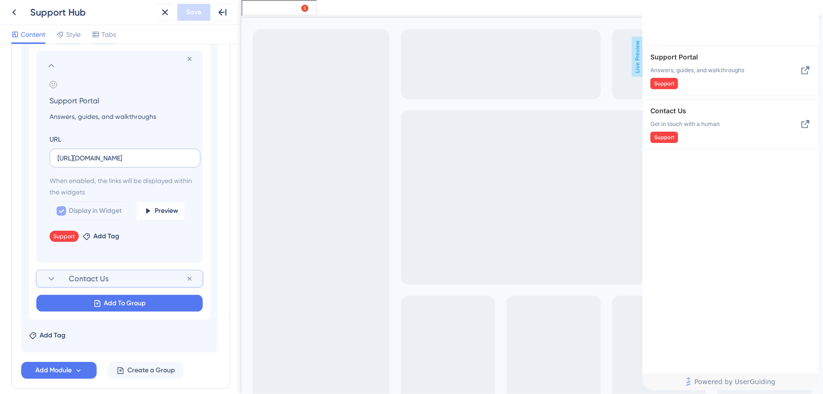
click at [154, 149] on label "[URL][DOMAIN_NAME]" at bounding box center [125, 158] width 151 height 19
click at [154, 153] on input "[URL][DOMAIN_NAME]" at bounding box center [125, 158] width 135 height 10
click at [152, 154] on input "[URL][DOMAIN_NAME]" at bounding box center [125, 158] width 135 height 10
click at [123, 157] on input "[URL][DOMAIN_NAME]" at bounding box center [125, 158] width 135 height 10
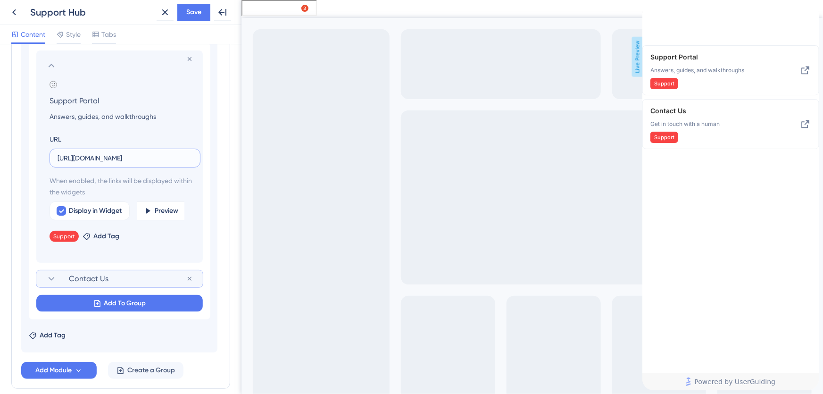
click at [123, 157] on input "[URL][DOMAIN_NAME]" at bounding box center [125, 158] width 135 height 10
paste input "support/solutions"
drag, startPoint x: 82, startPoint y: 158, endPoint x: 33, endPoint y: 160, distance: 49.1
click at [33, 160] on div "Remove from group Add emoji Support Portal Answers, guides, and walkthroughs UR…" at bounding box center [113, 156] width 166 height 212
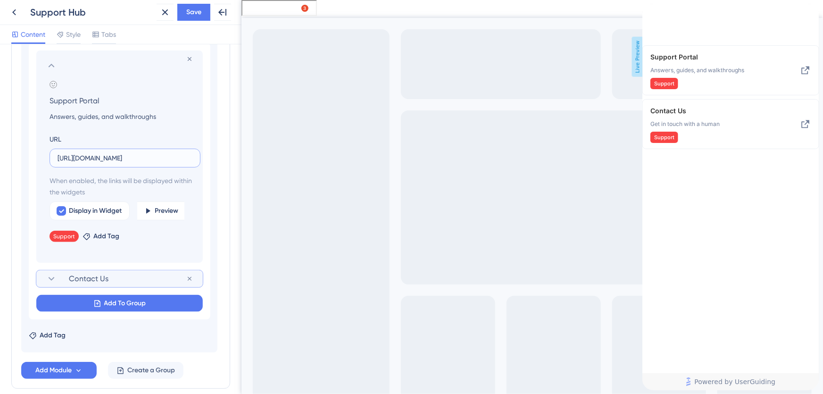
click at [120, 153] on input "[URL][DOMAIN_NAME]" at bounding box center [125, 158] width 135 height 10
drag, startPoint x: 136, startPoint y: 158, endPoint x: 216, endPoint y: 158, distance: 80.2
click at [216, 158] on section "Add emoji Get Support Remove from group Add emoji Support Portal Answers, guide…" at bounding box center [119, 161] width 196 height 382
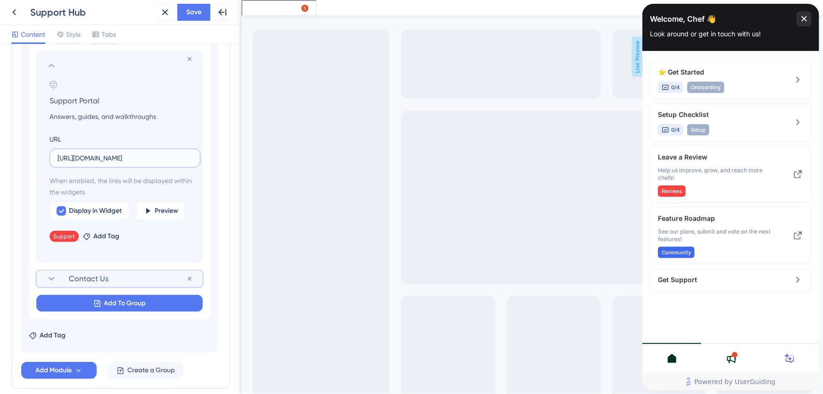
click at [164, 155] on input "[URL][DOMAIN_NAME]" at bounding box center [125, 158] width 135 height 10
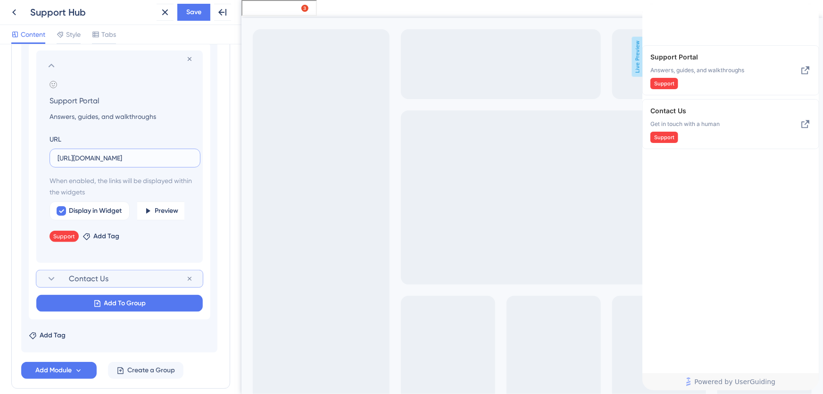
drag, startPoint x: 137, startPoint y: 160, endPoint x: 18, endPoint y: 160, distance: 119.3
click at [18, 160] on div "Modules Add a module to create your resource center. Learn More. Get Started Se…" at bounding box center [120, 94] width 219 height 587
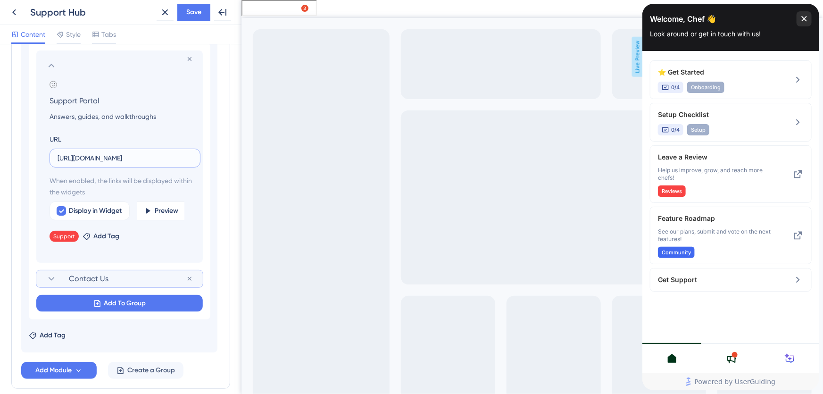
type input "[URL][DOMAIN_NAME]"
click at [181, 115] on input "Answers, guides, and walkthroughs" at bounding box center [121, 116] width 159 height 11
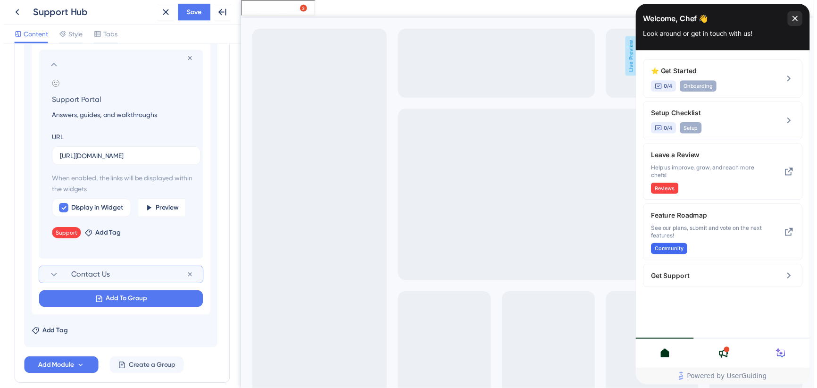
scroll to position [0, 0]
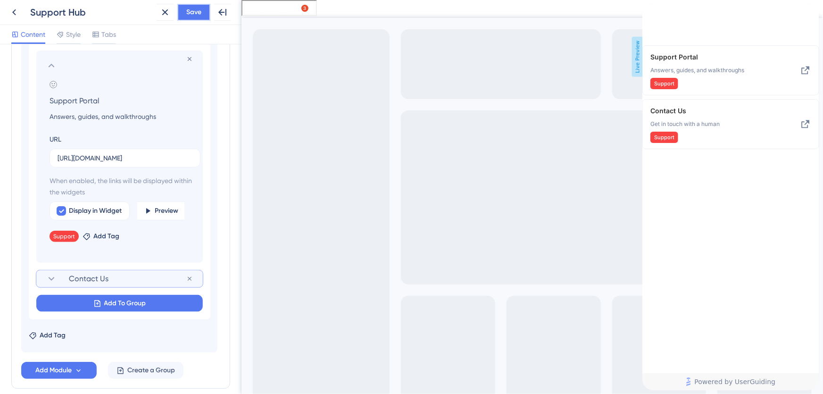
click at [197, 12] on span "Save" at bounding box center [193, 12] width 15 height 11
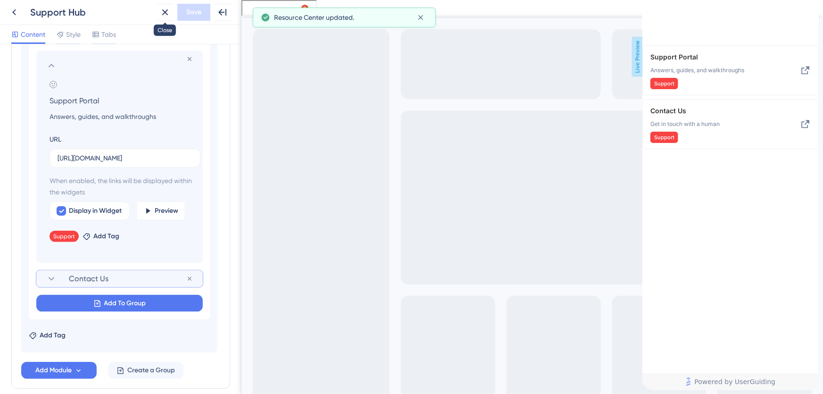
click at [165, 8] on icon at bounding box center [164, 12] width 11 height 11
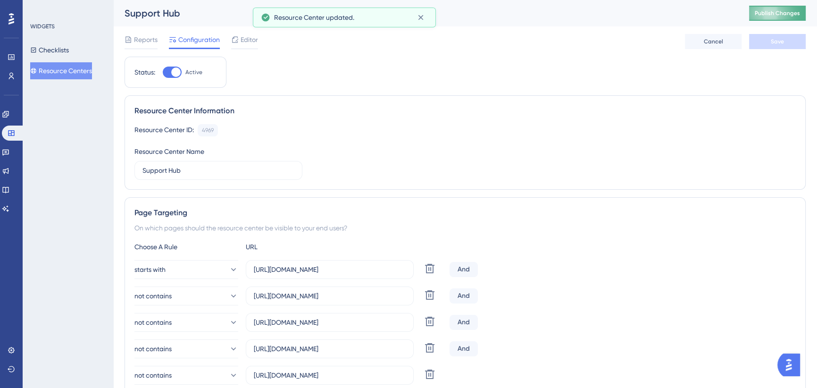
click at [786, 12] on span "Publish Changes" at bounding box center [776, 13] width 45 height 8
